Goal: Transaction & Acquisition: Purchase product/service

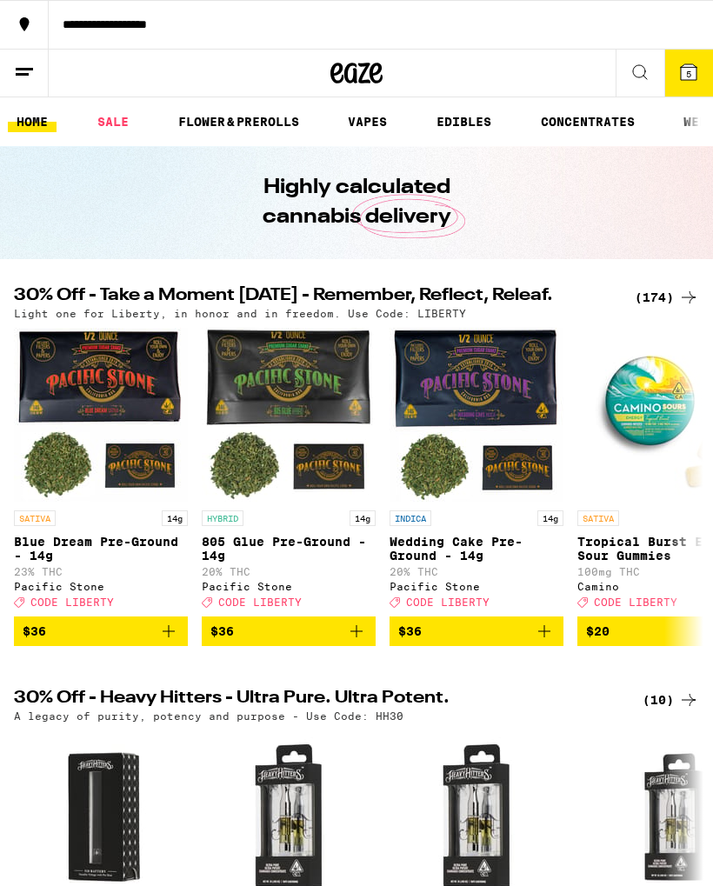
click at [694, 83] on button "5" at bounding box center [688, 73] width 49 height 47
